Goal: Find specific page/section: Find specific page/section

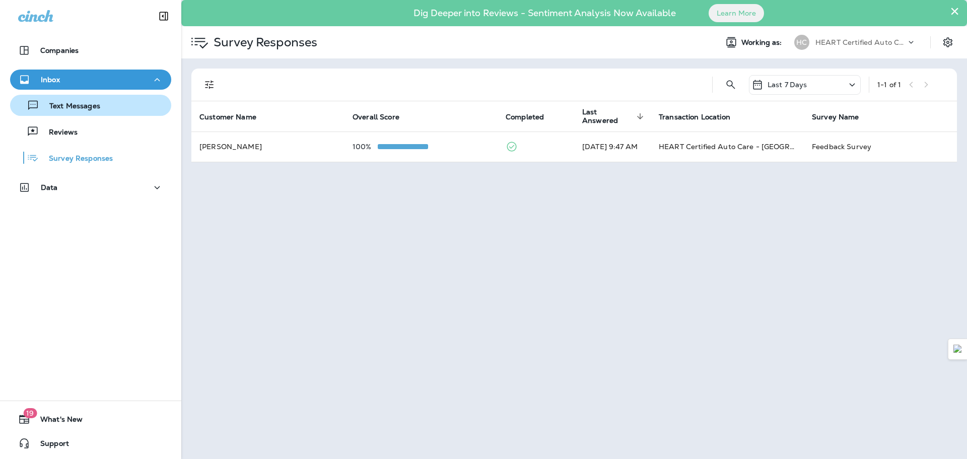
click at [98, 106] on p "Text Messages" at bounding box center [69, 107] width 61 height 10
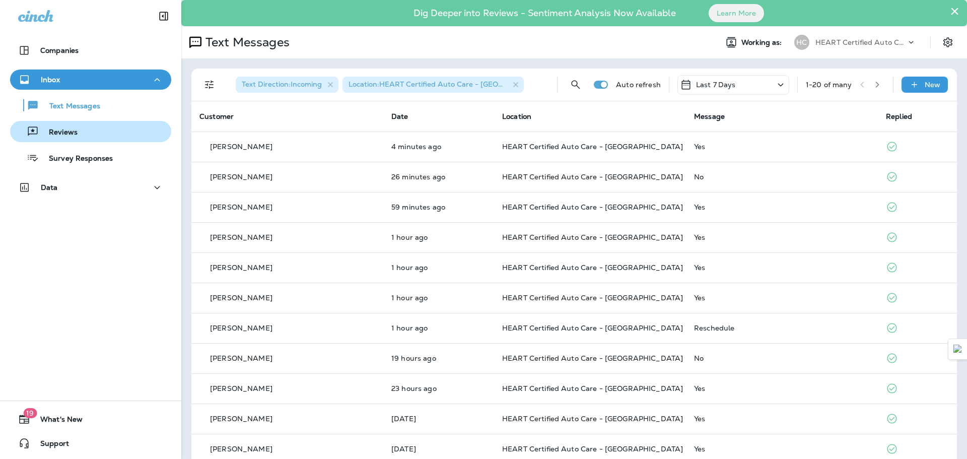
click at [85, 139] on button "Reviews" at bounding box center [90, 131] width 161 height 21
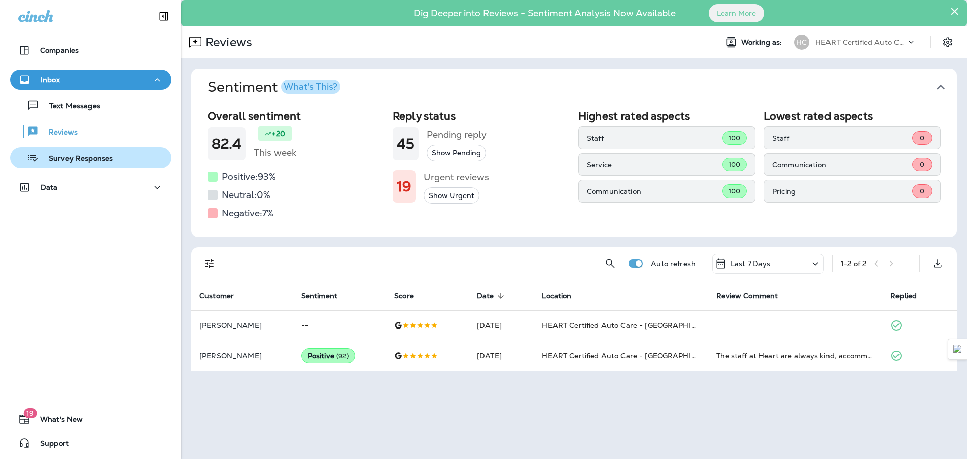
click at [89, 158] on p "Survey Responses" at bounding box center [76, 159] width 74 height 10
